Goal: Transaction & Acquisition: Purchase product/service

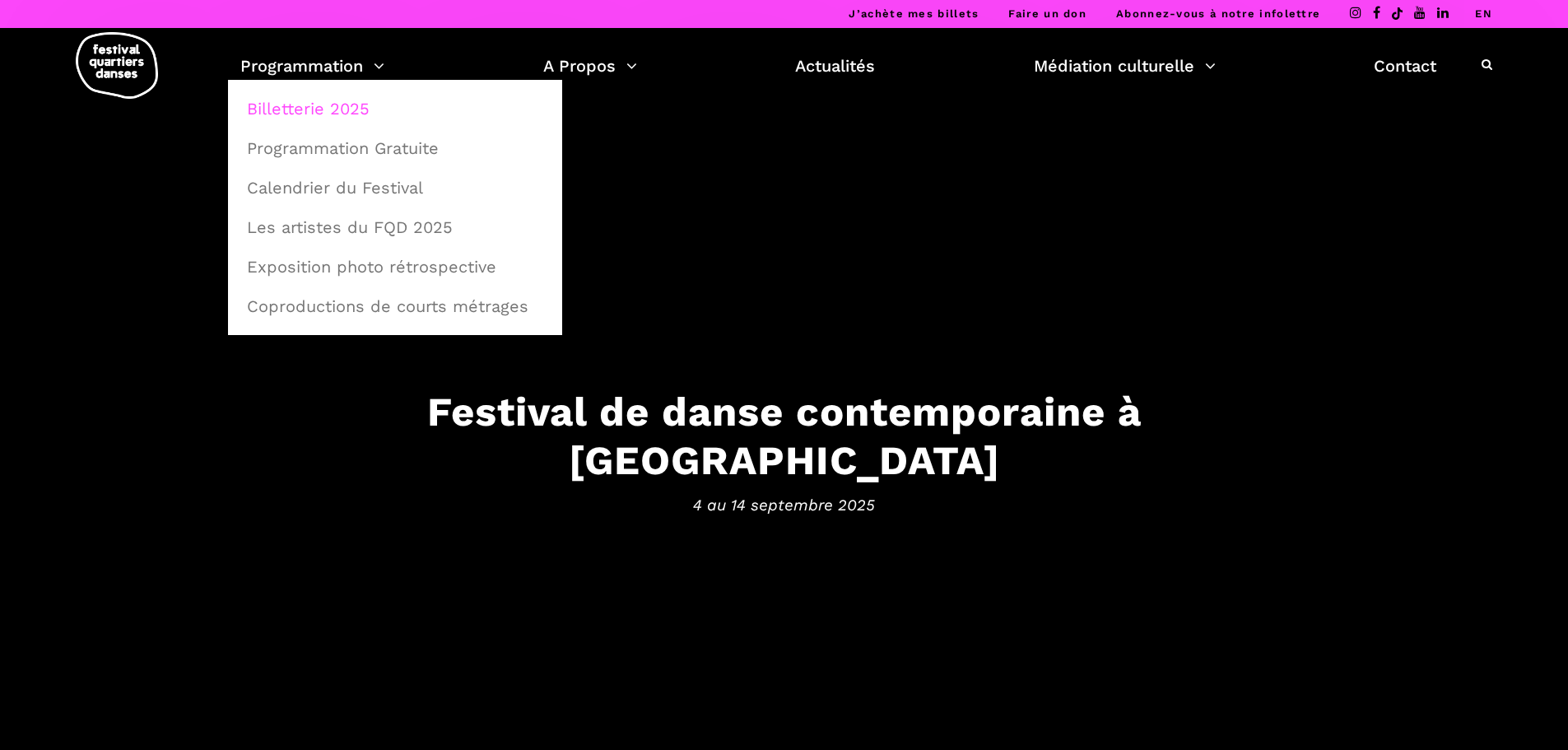
click at [318, 108] on link "Billetterie 2025" at bounding box center [395, 108] width 316 height 38
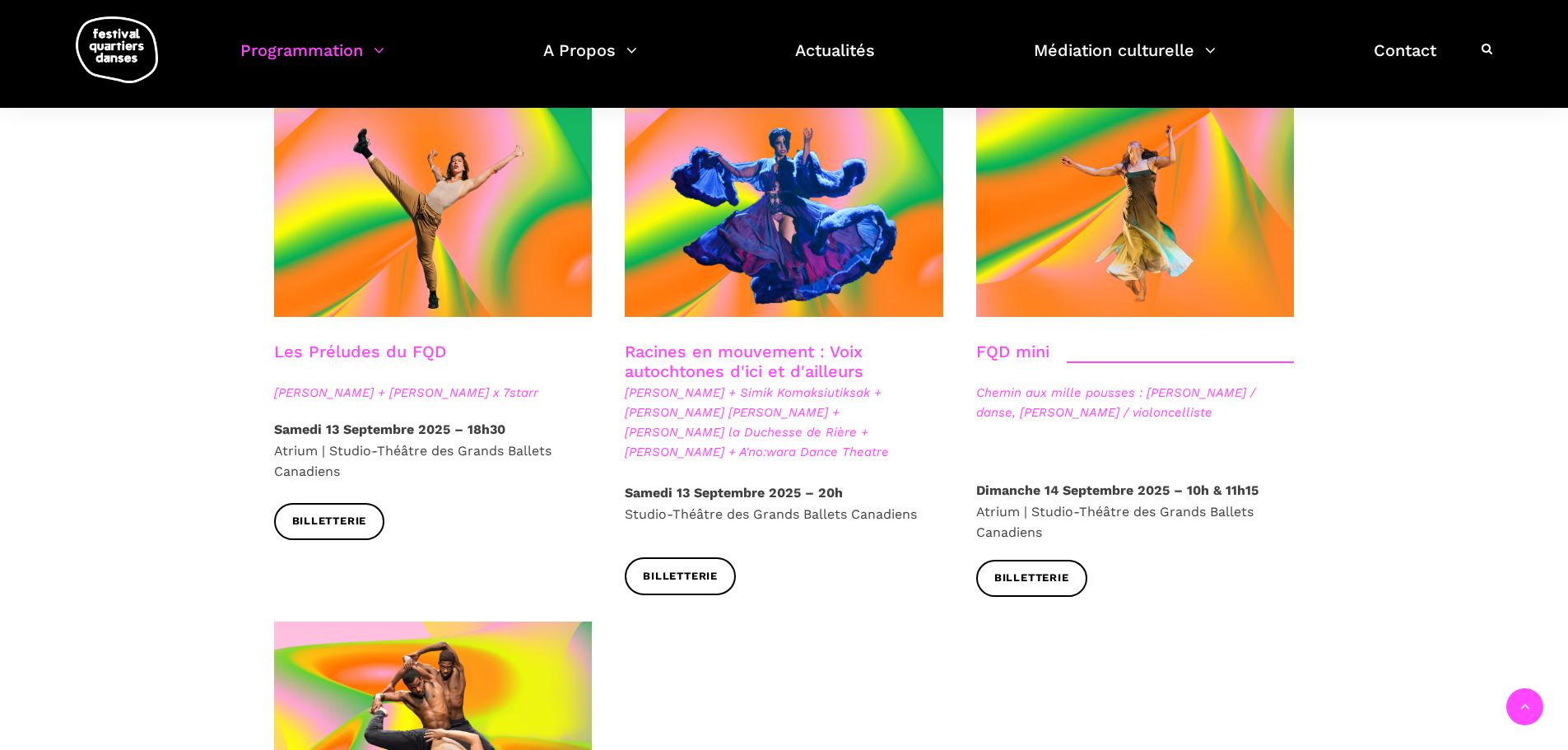
scroll to position [2221, 0]
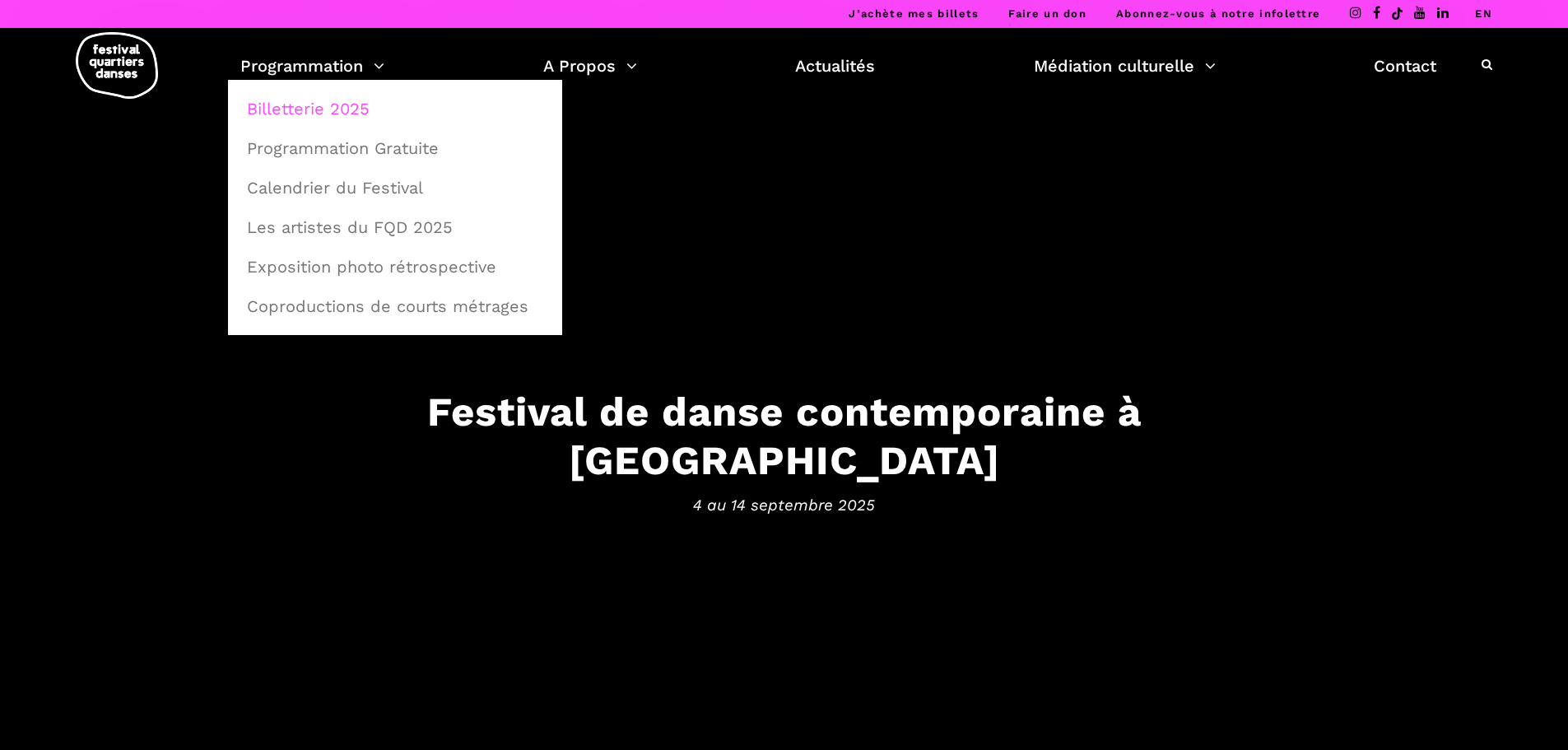
click at [327, 113] on link "Billetterie 2025" at bounding box center [395, 108] width 316 height 38
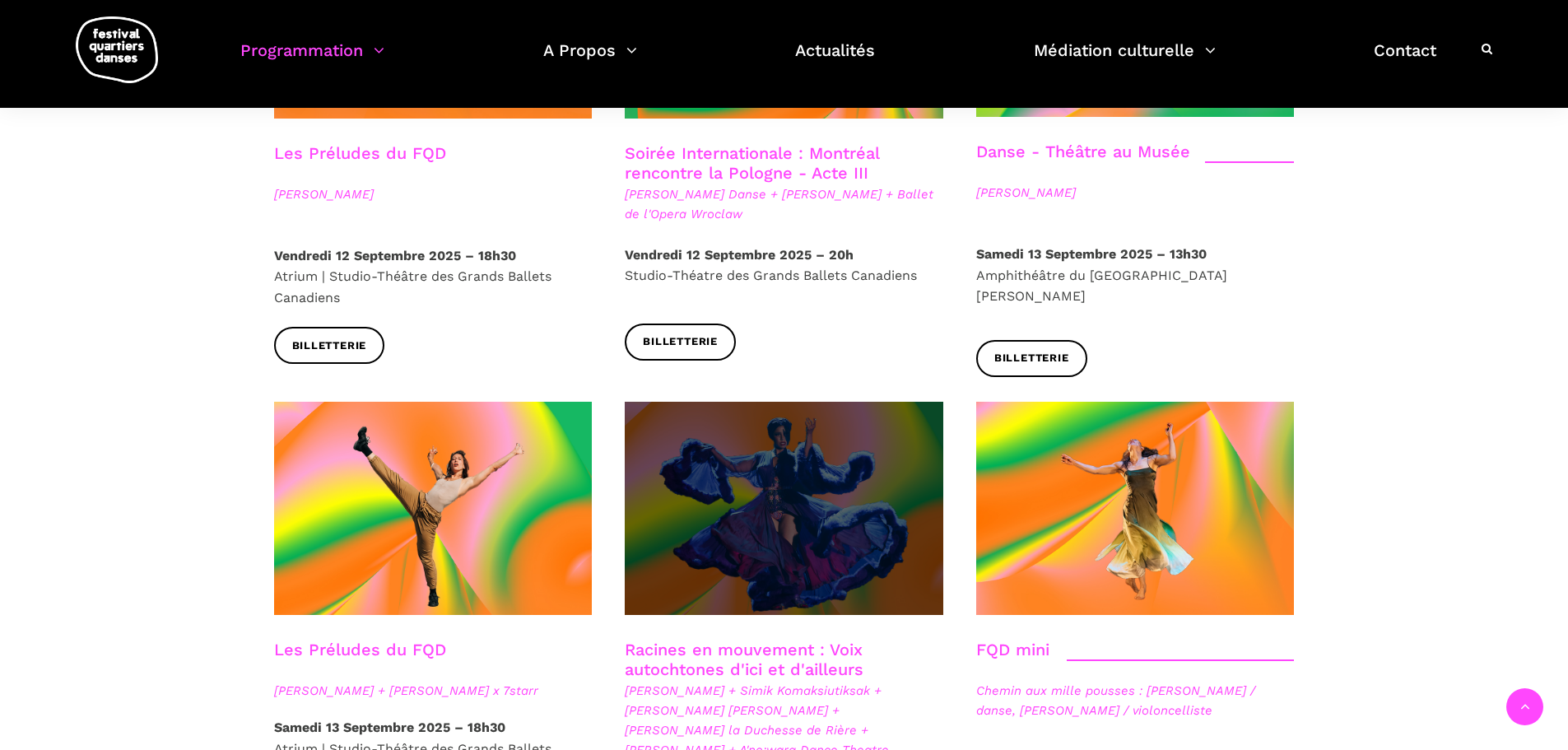
scroll to position [2139, 0]
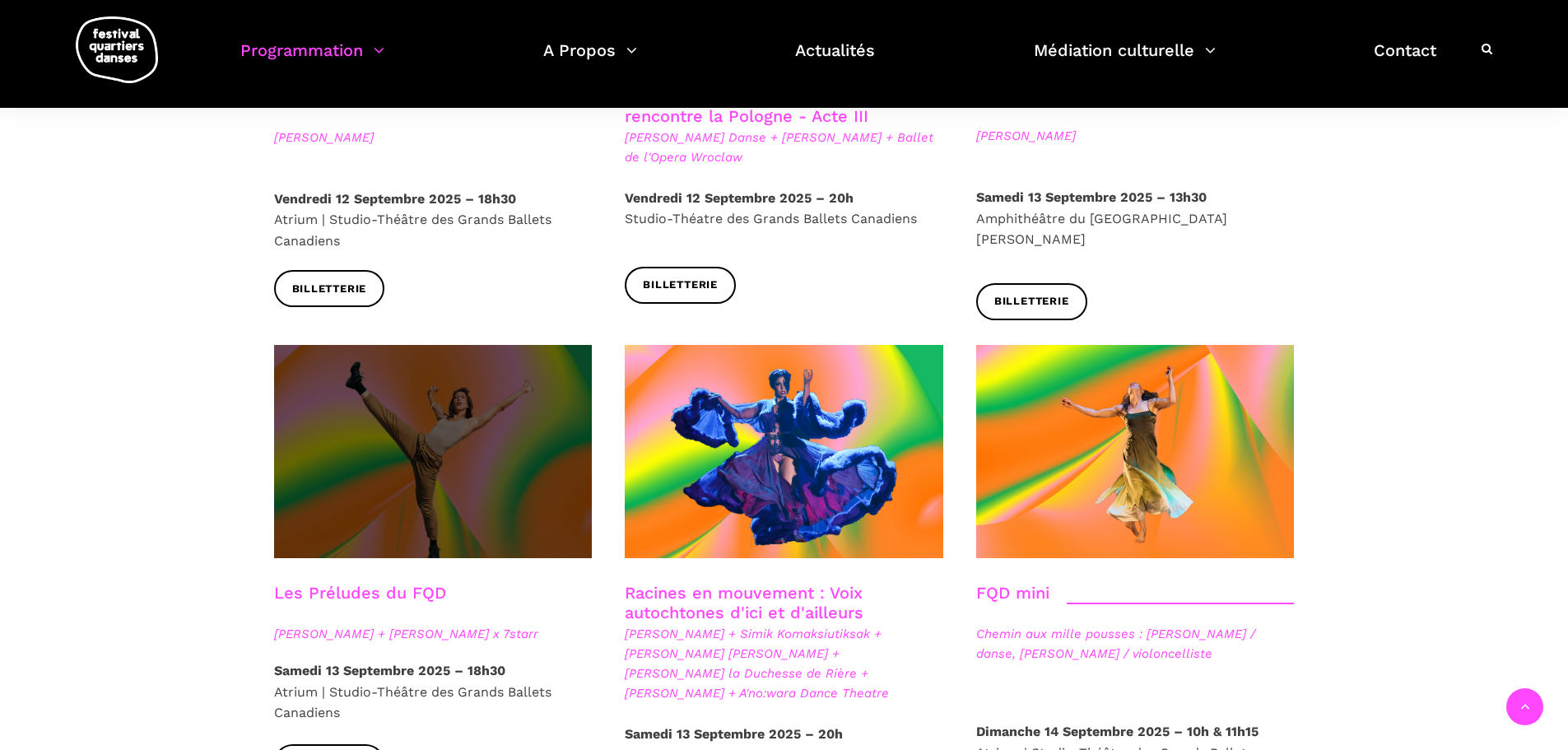
drag, startPoint x: 541, startPoint y: 393, endPoint x: 554, endPoint y: 392, distance: 13.0
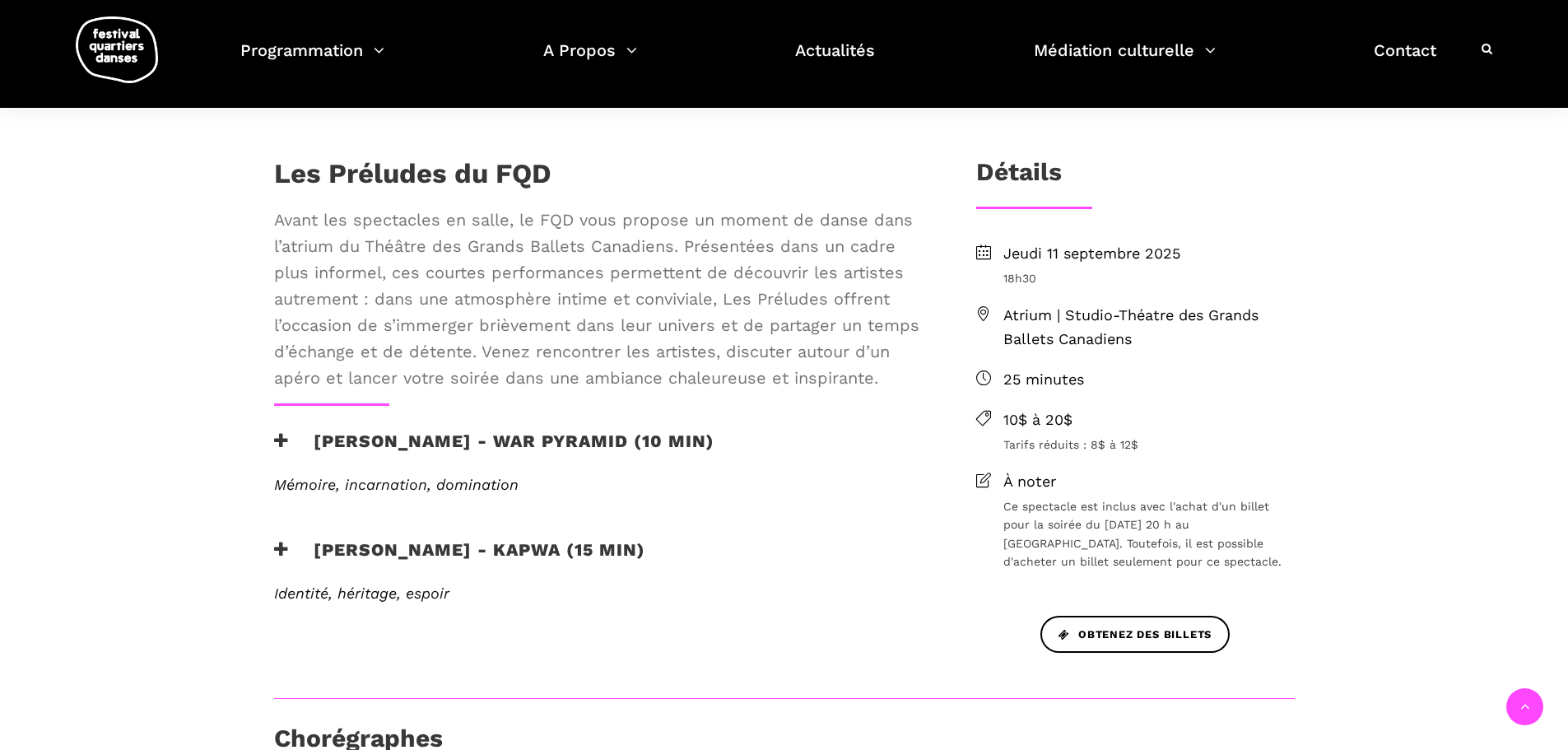
scroll to position [412, 0]
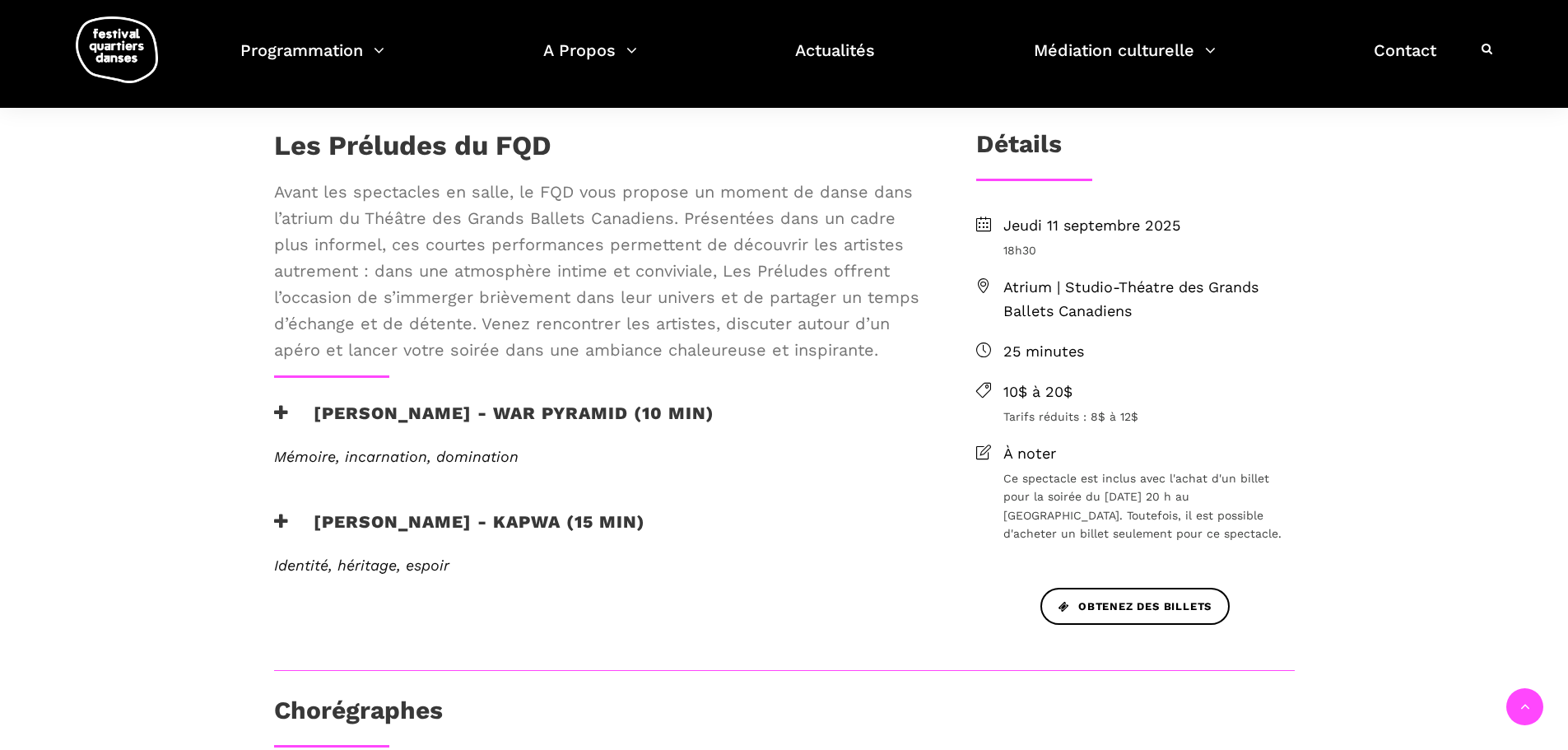
click at [641, 414] on h3 "[PERSON_NAME] - War Pyramid (10 min)" at bounding box center [494, 423] width 440 height 41
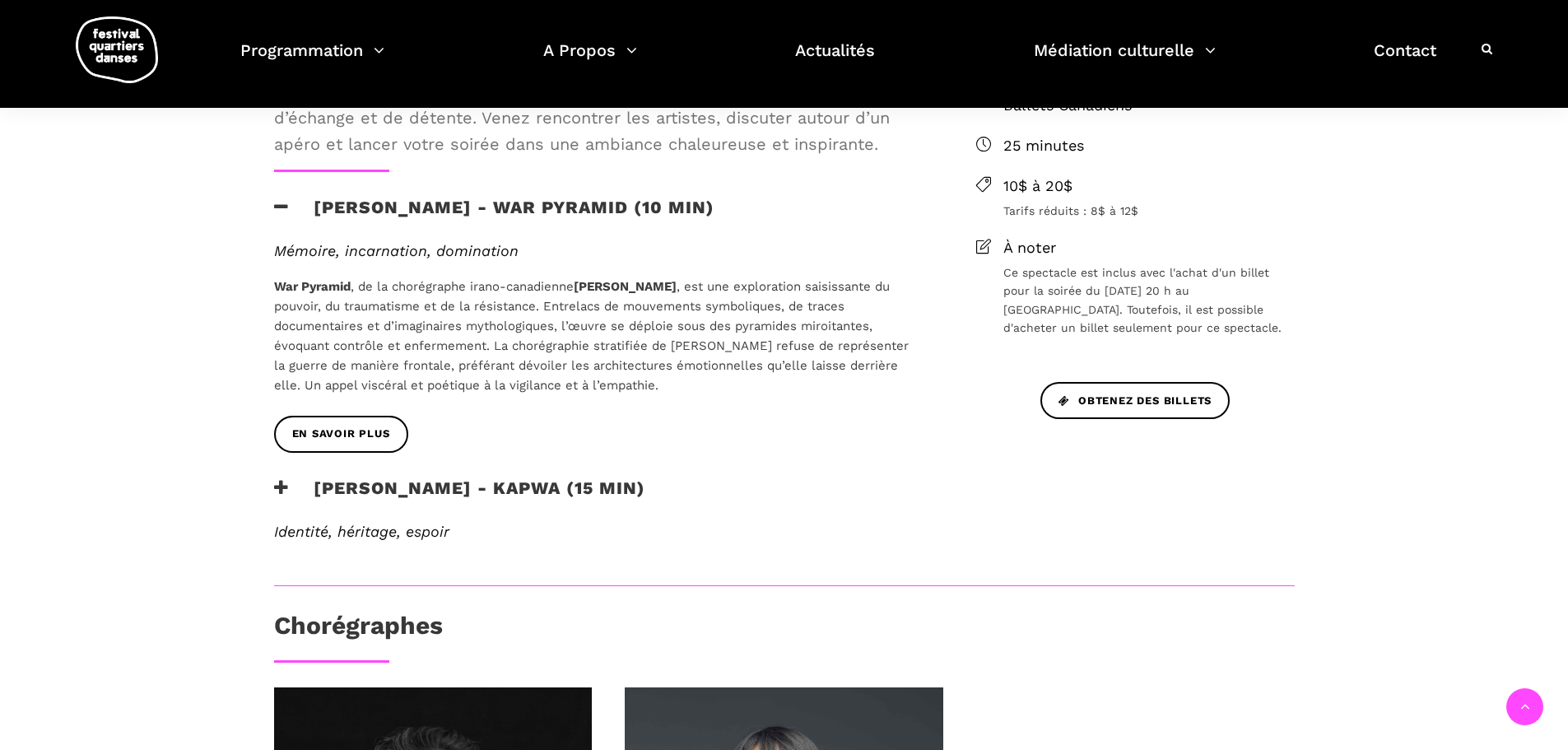
scroll to position [658, 0]
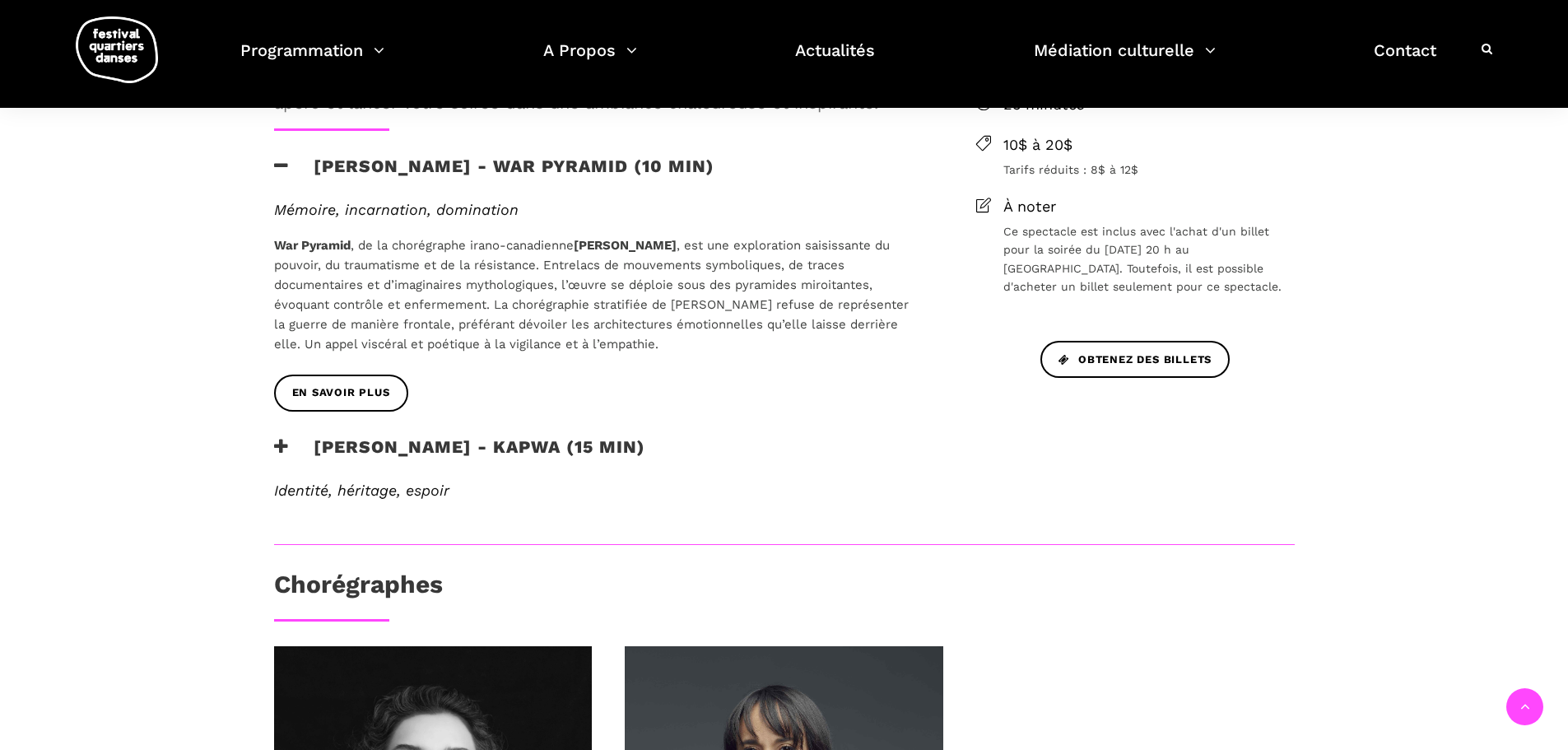
click at [550, 438] on h3 "[PERSON_NAME] - Kapwa (15 min)" at bounding box center [459, 457] width 371 height 41
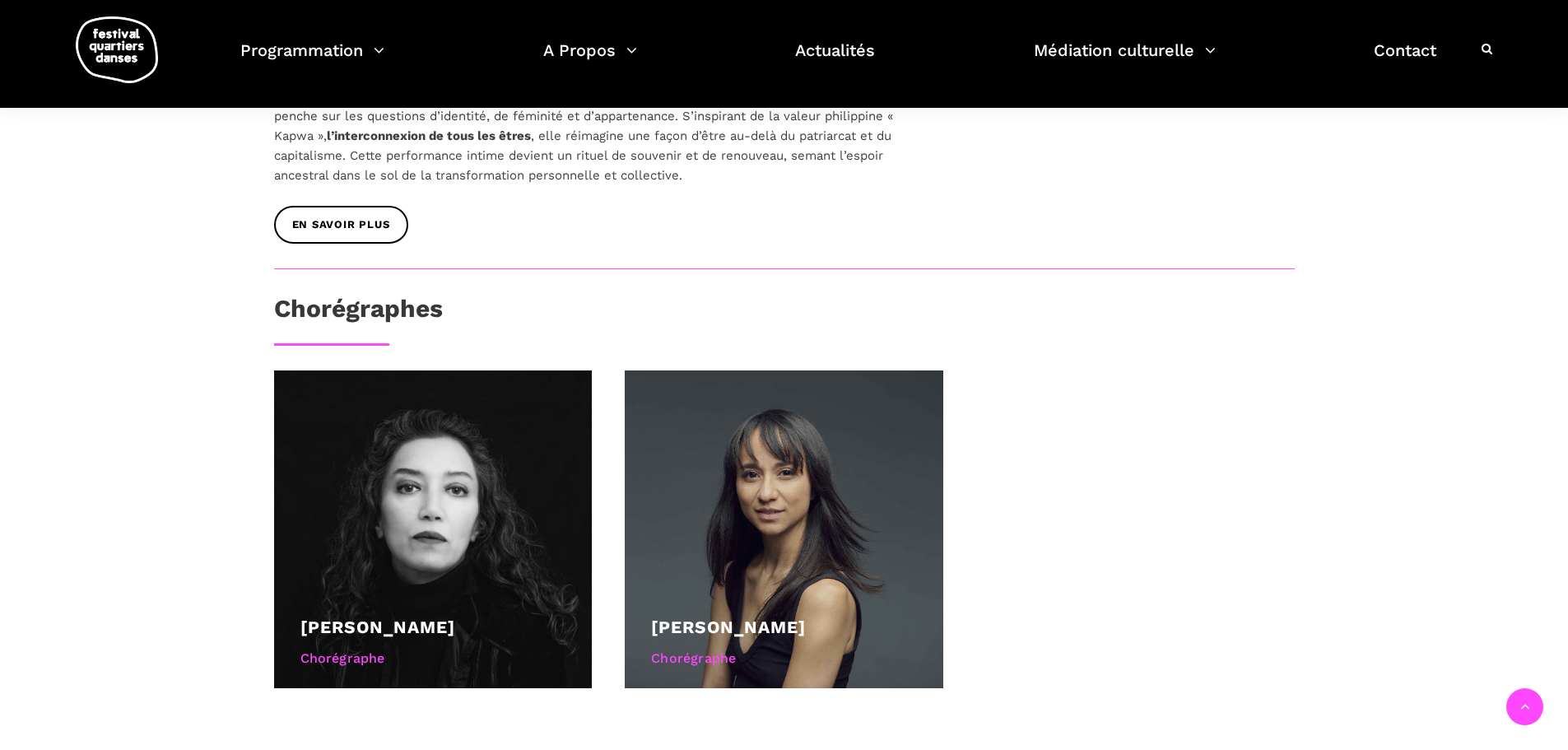
scroll to position [1152, 0]
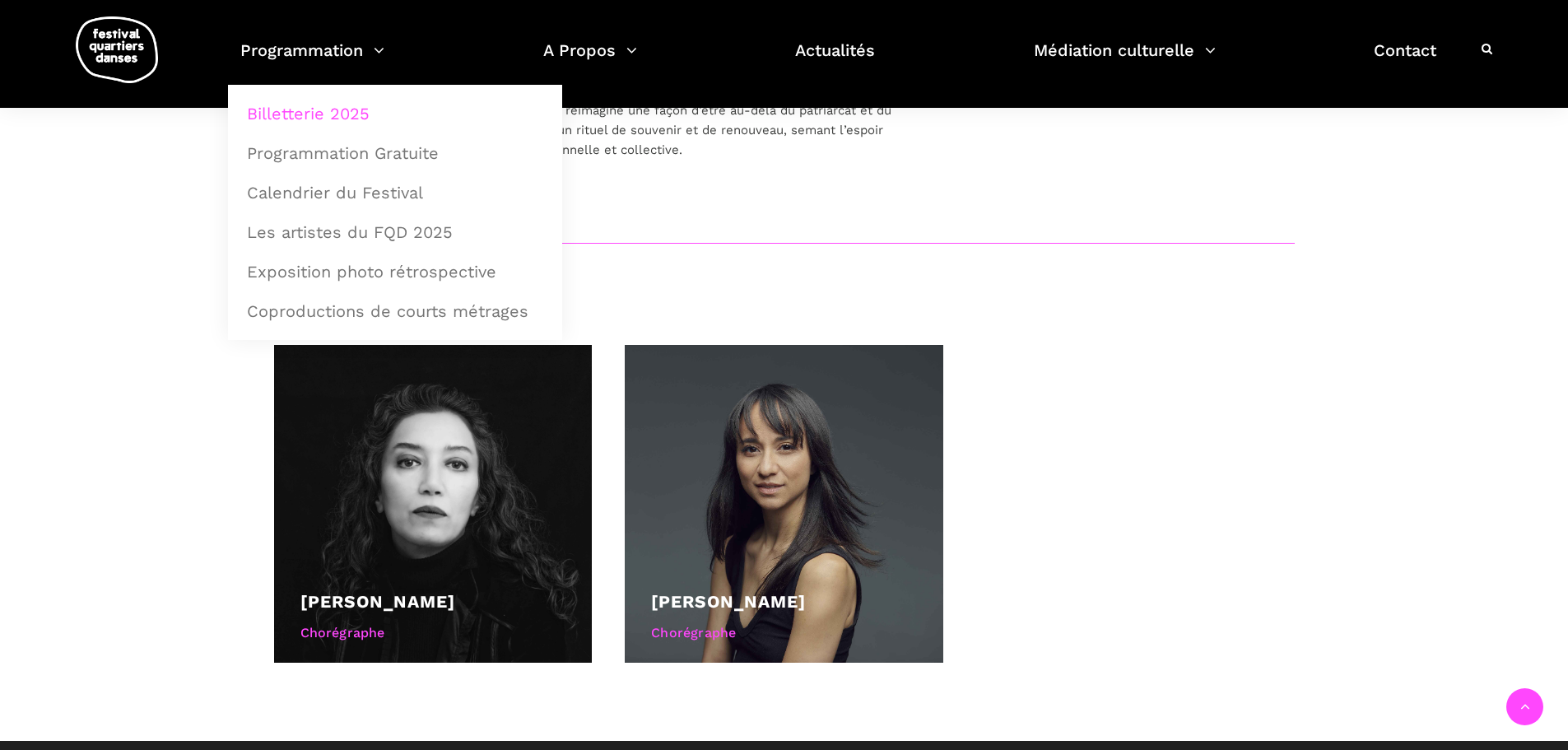
click at [316, 102] on link "Billetterie 2025" at bounding box center [395, 113] width 316 height 38
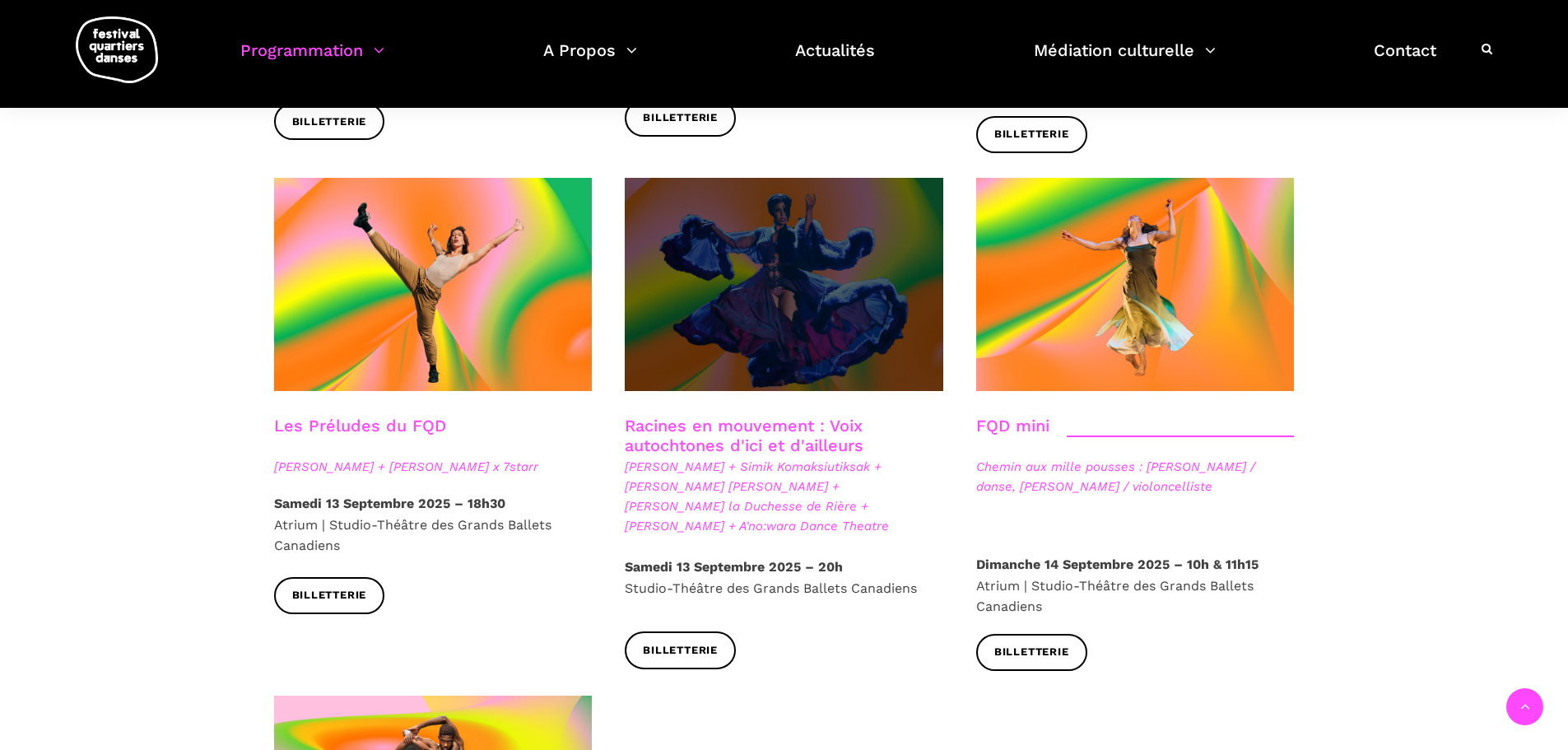
scroll to position [2304, 0]
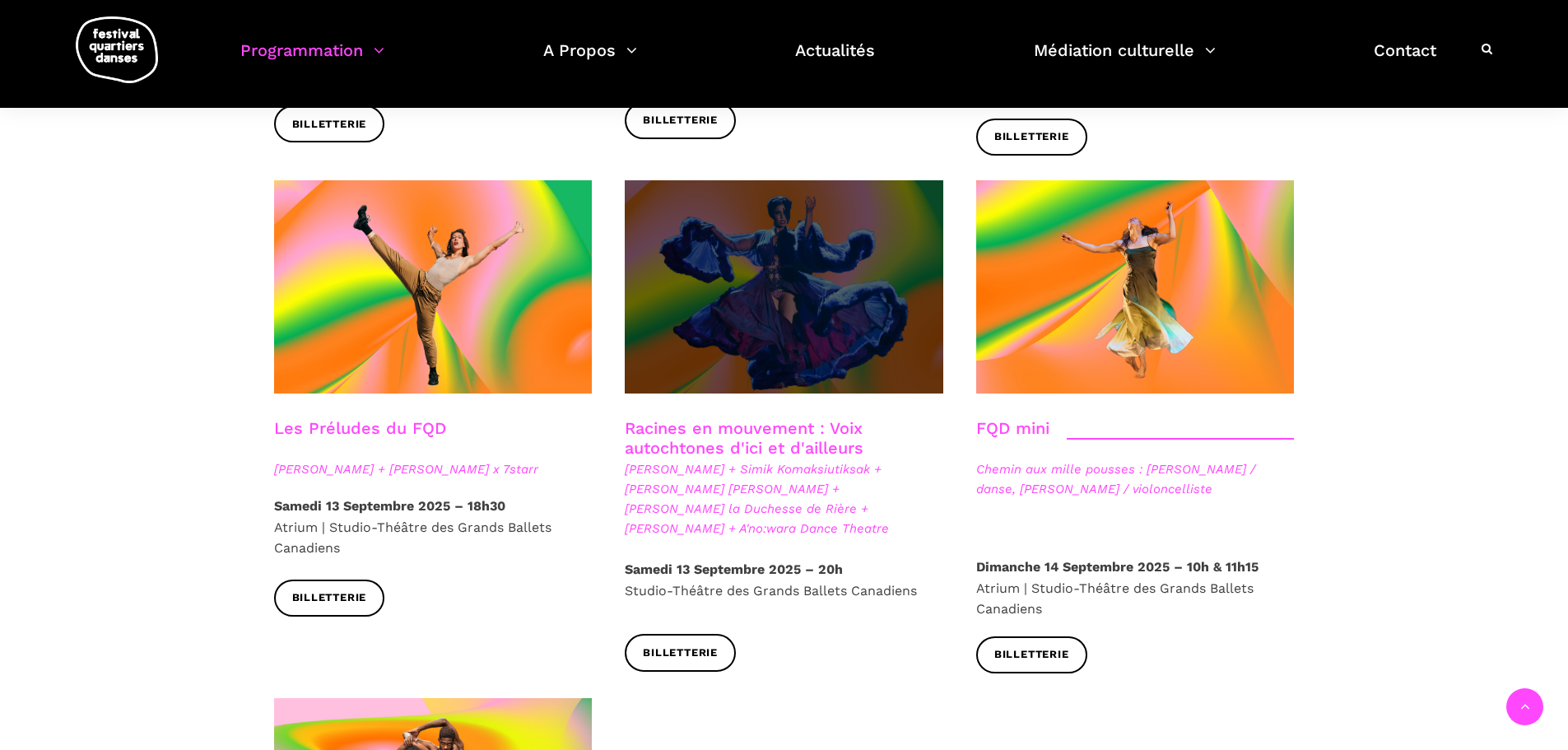
click at [757, 251] on span at bounding box center [784, 287] width 318 height 213
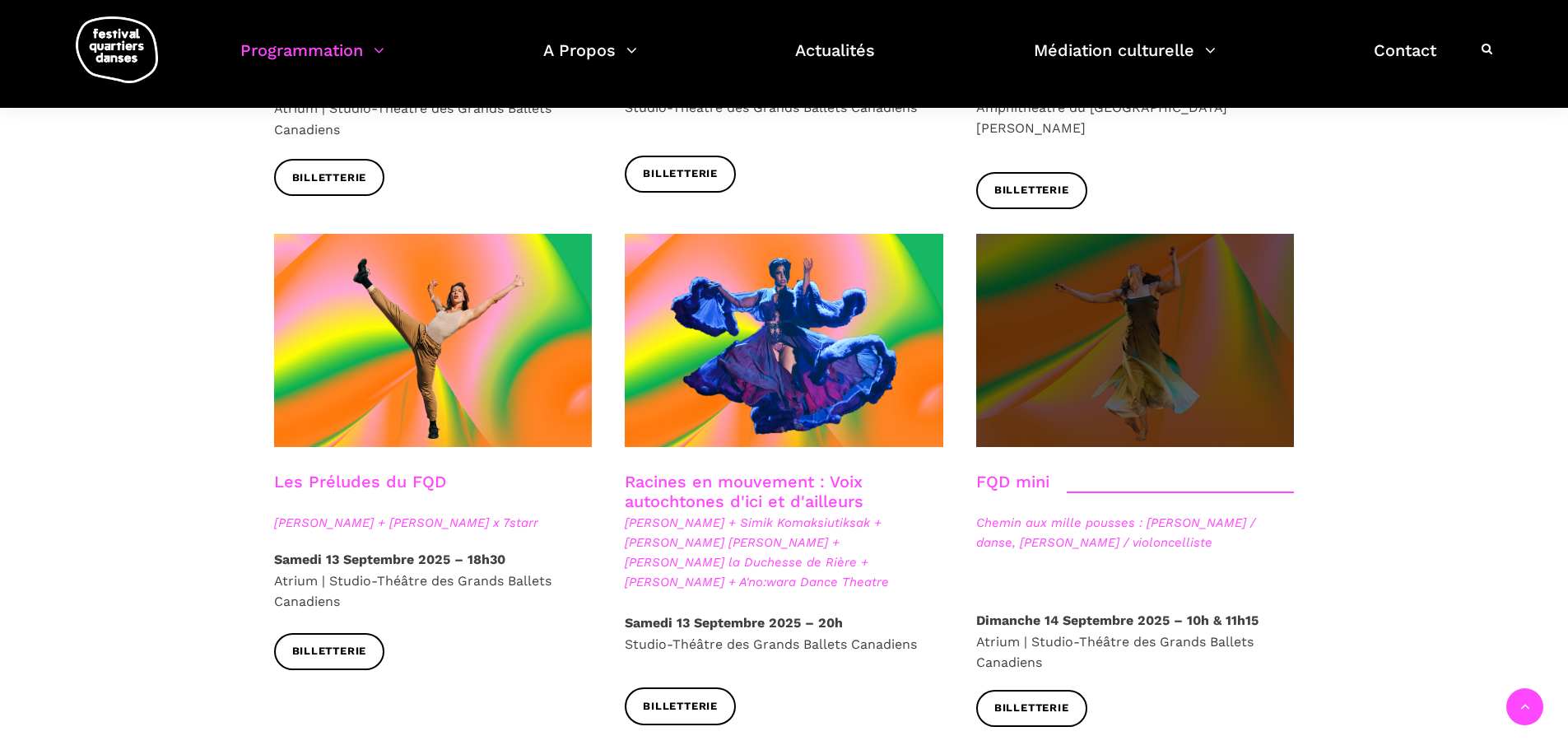
scroll to position [2221, 0]
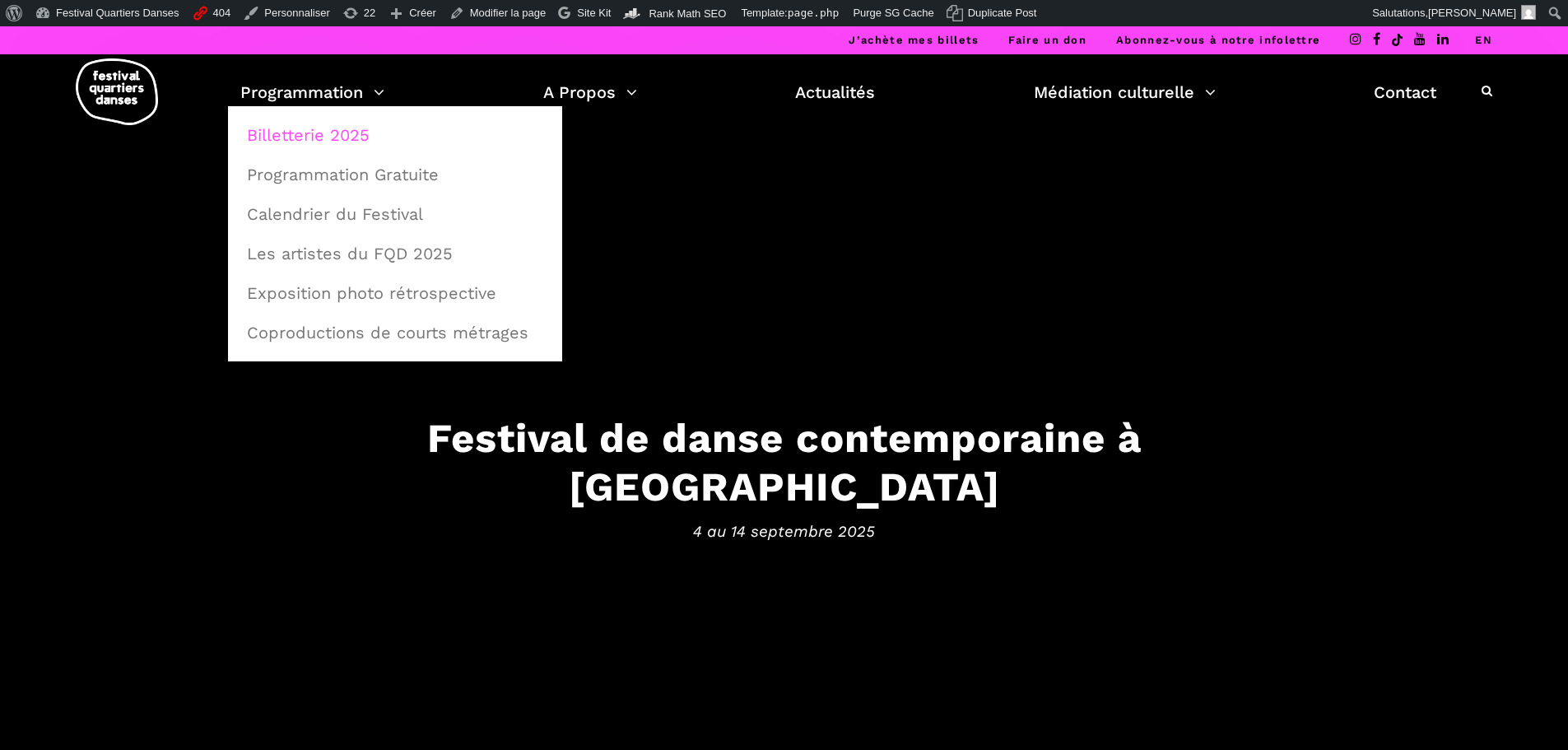
click at [327, 137] on link "Billetterie 2025" at bounding box center [395, 134] width 316 height 38
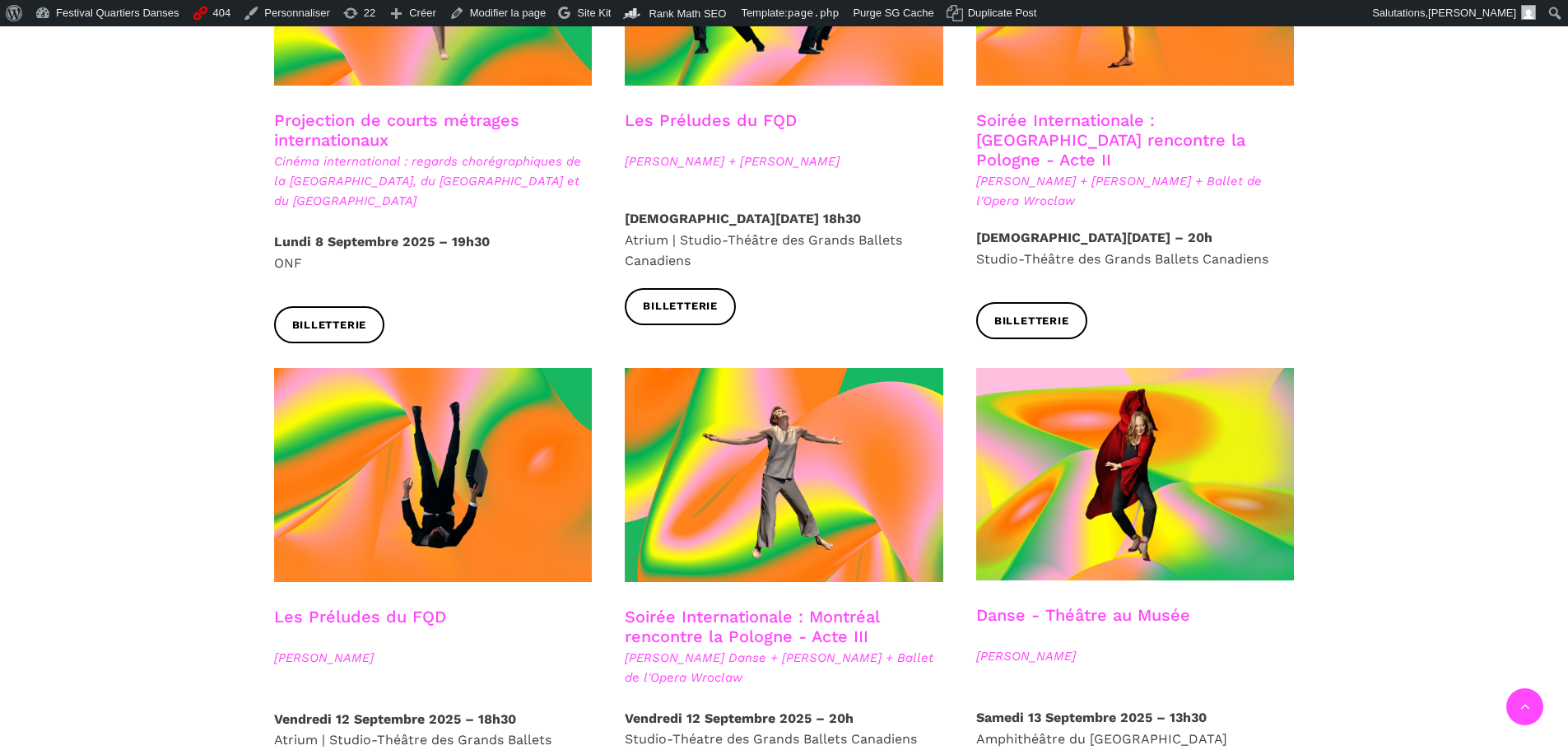
scroll to position [2221, 0]
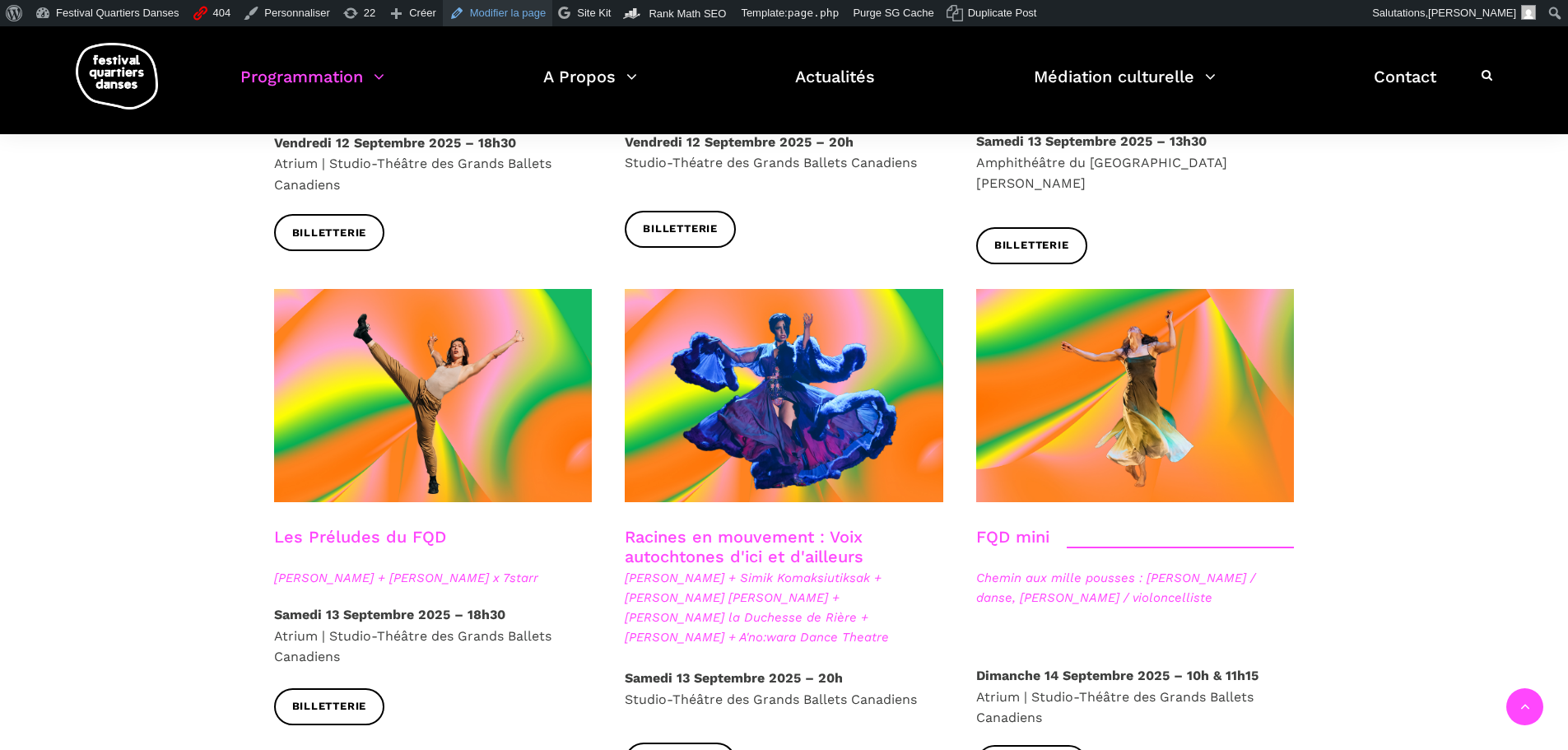
click at [500, 14] on link "Modifier la page" at bounding box center [498, 13] width 110 height 26
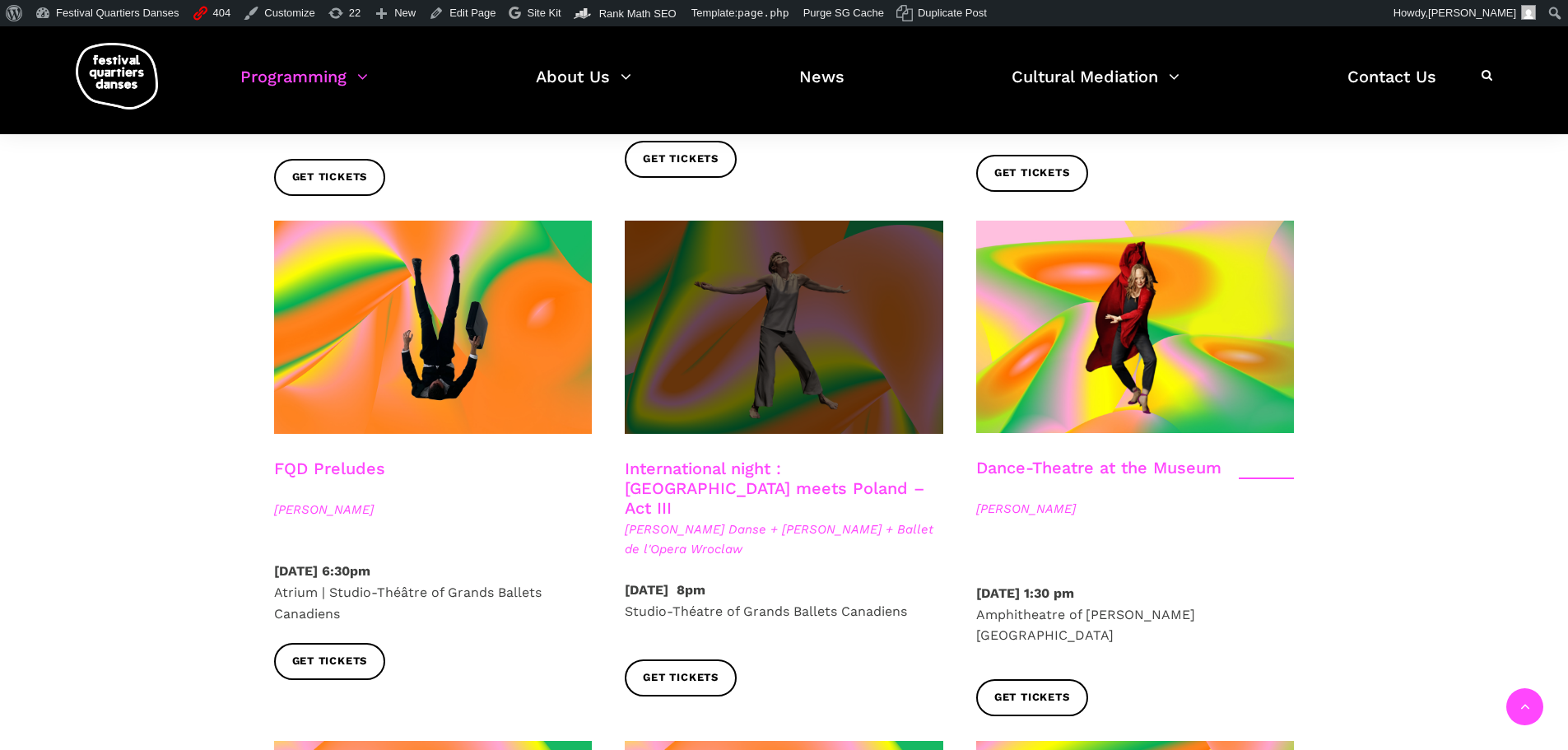
scroll to position [2304, 0]
